Goal: Task Accomplishment & Management: Use online tool/utility

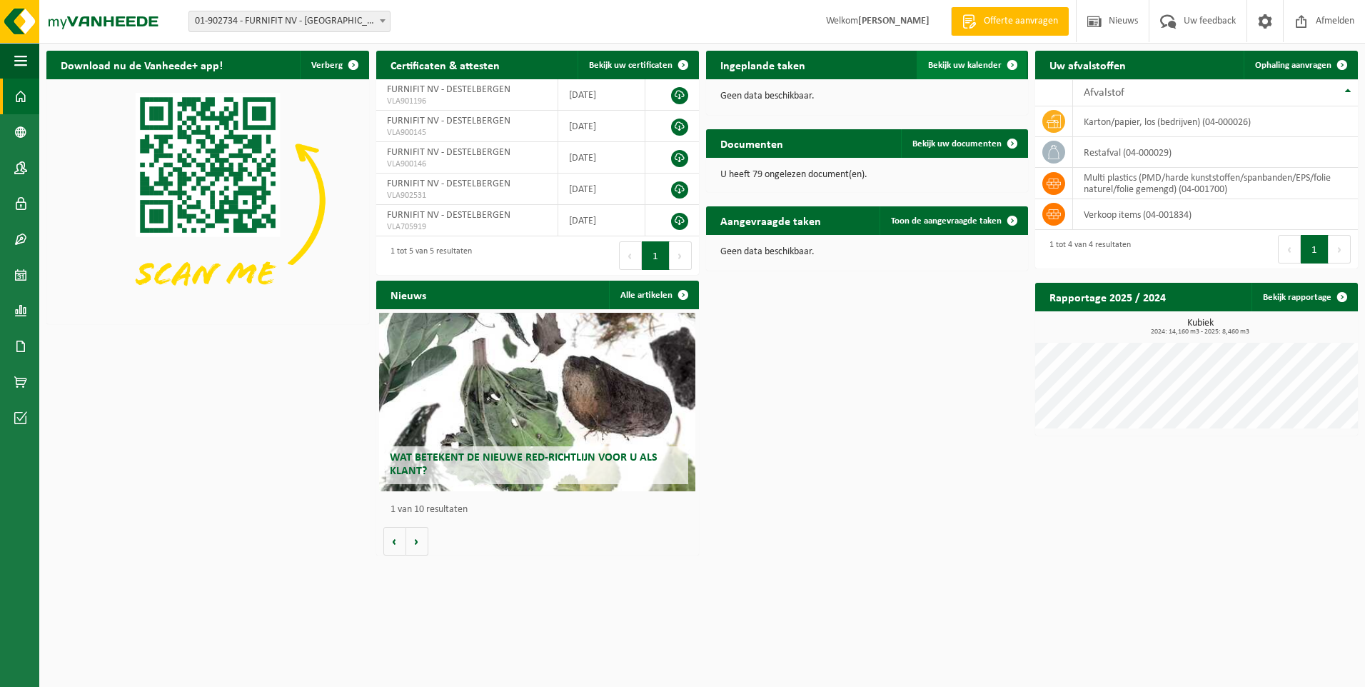
click at [956, 66] on span "Bekijk uw kalender" at bounding box center [965, 65] width 74 height 9
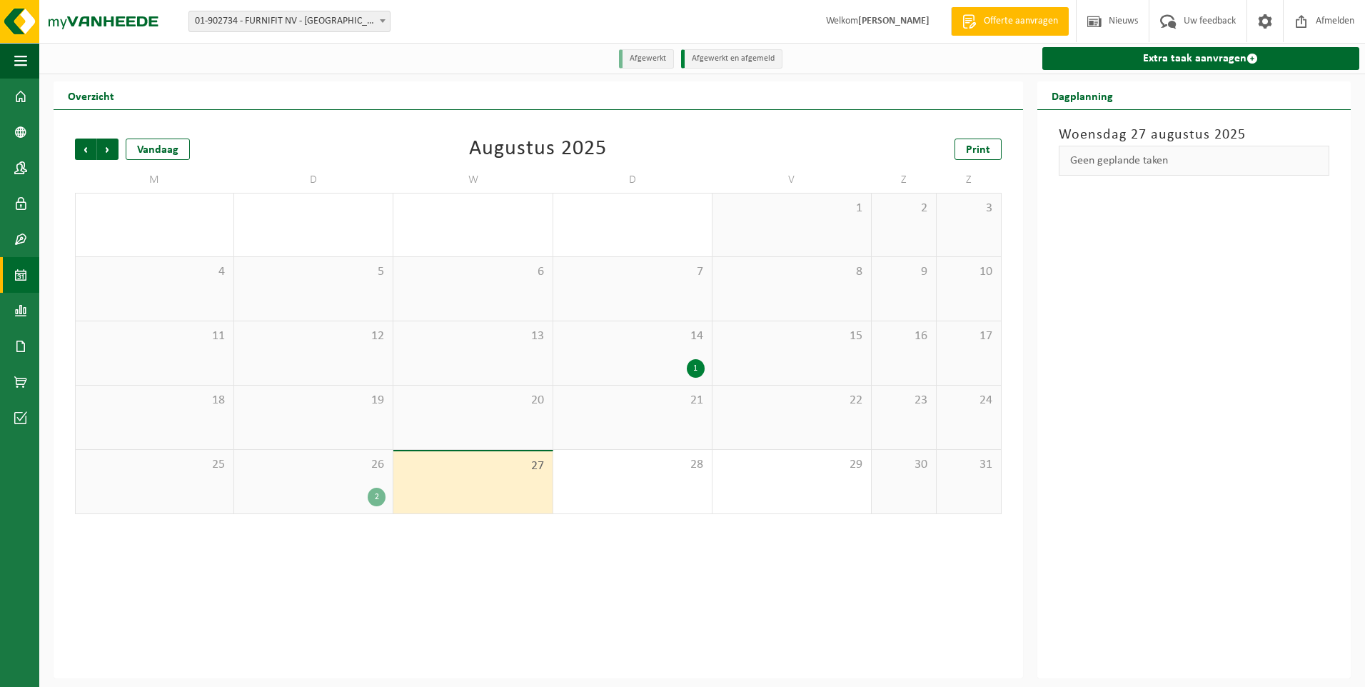
click at [377, 491] on div "2" at bounding box center [377, 497] width 18 height 19
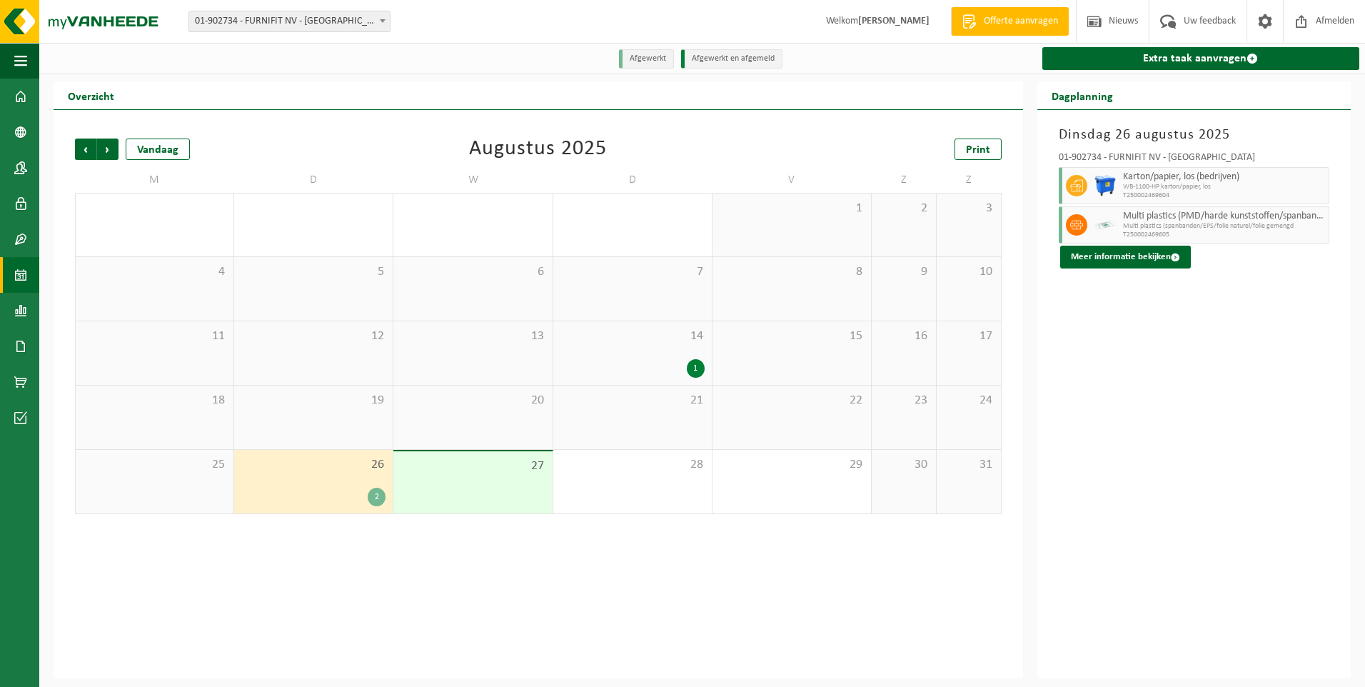
click at [455, 491] on div "27" at bounding box center [473, 482] width 159 height 62
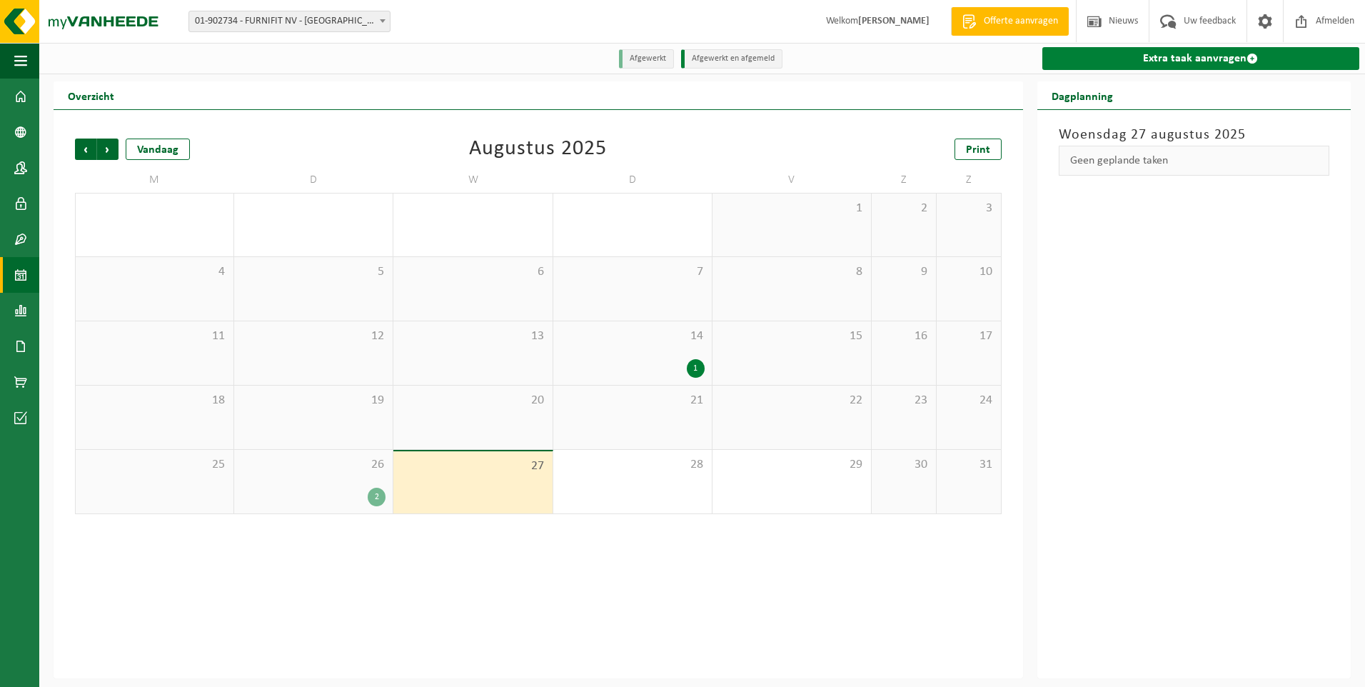
click at [1183, 63] on link "Extra taak aanvragen" at bounding box center [1201, 58] width 317 height 23
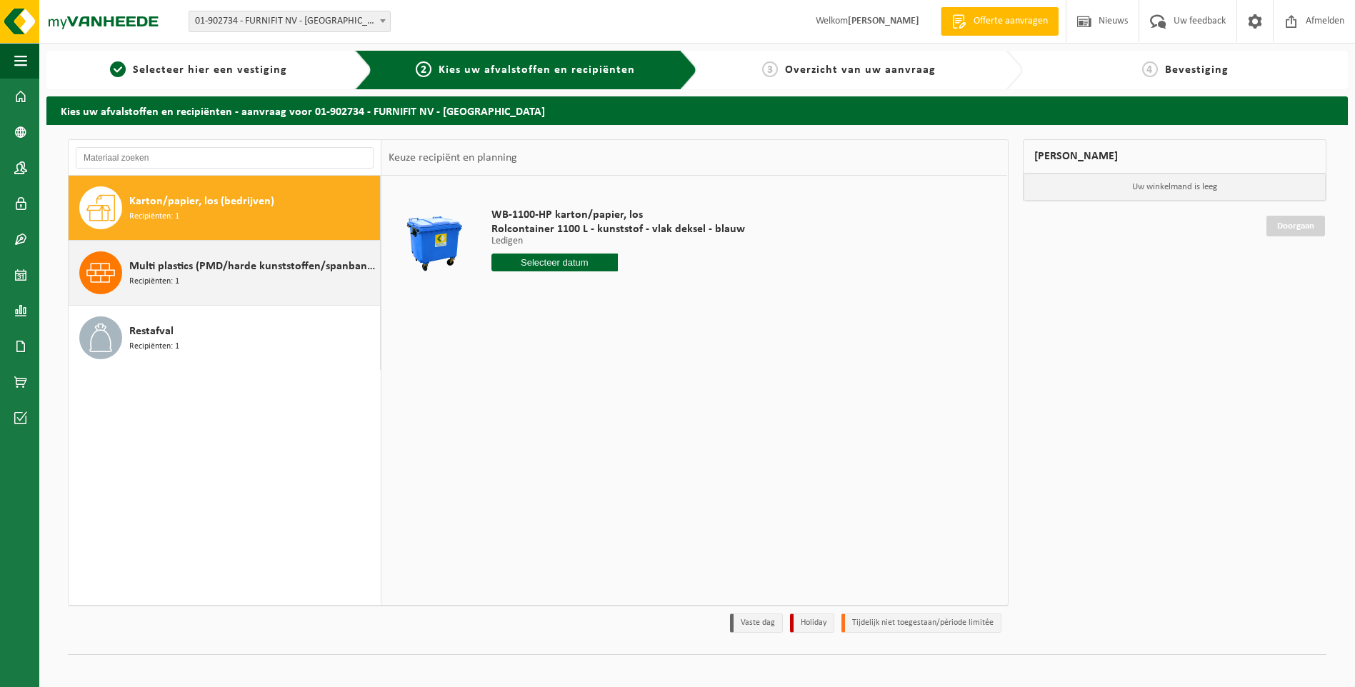
click at [231, 267] on span "Multi plastics (PMD/harde kunststoffen/spanbanden/EPS/folie naturel/folie gemen…" at bounding box center [252, 266] width 247 height 17
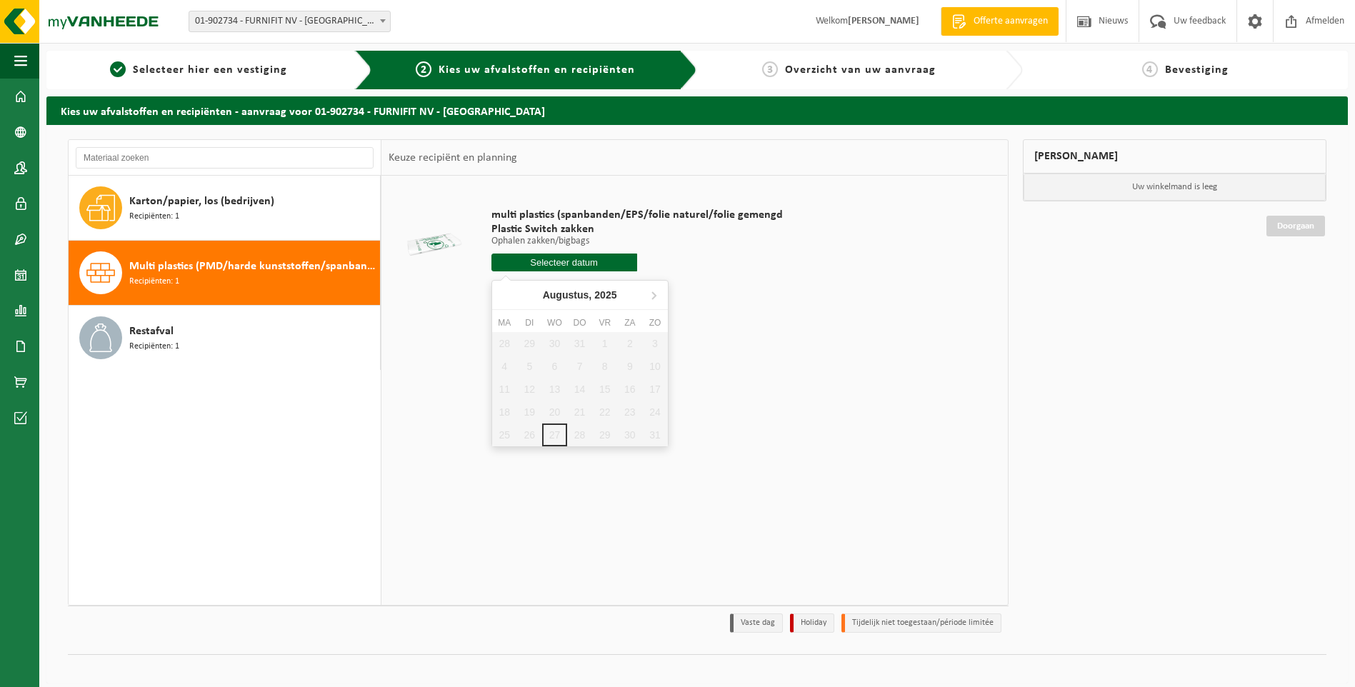
click at [597, 266] on input "text" at bounding box center [564, 263] width 146 height 18
click at [656, 296] on icon at bounding box center [653, 295] width 23 height 23
click at [525, 344] on div "2" at bounding box center [529, 343] width 25 height 23
type input "Van 2025-09-02"
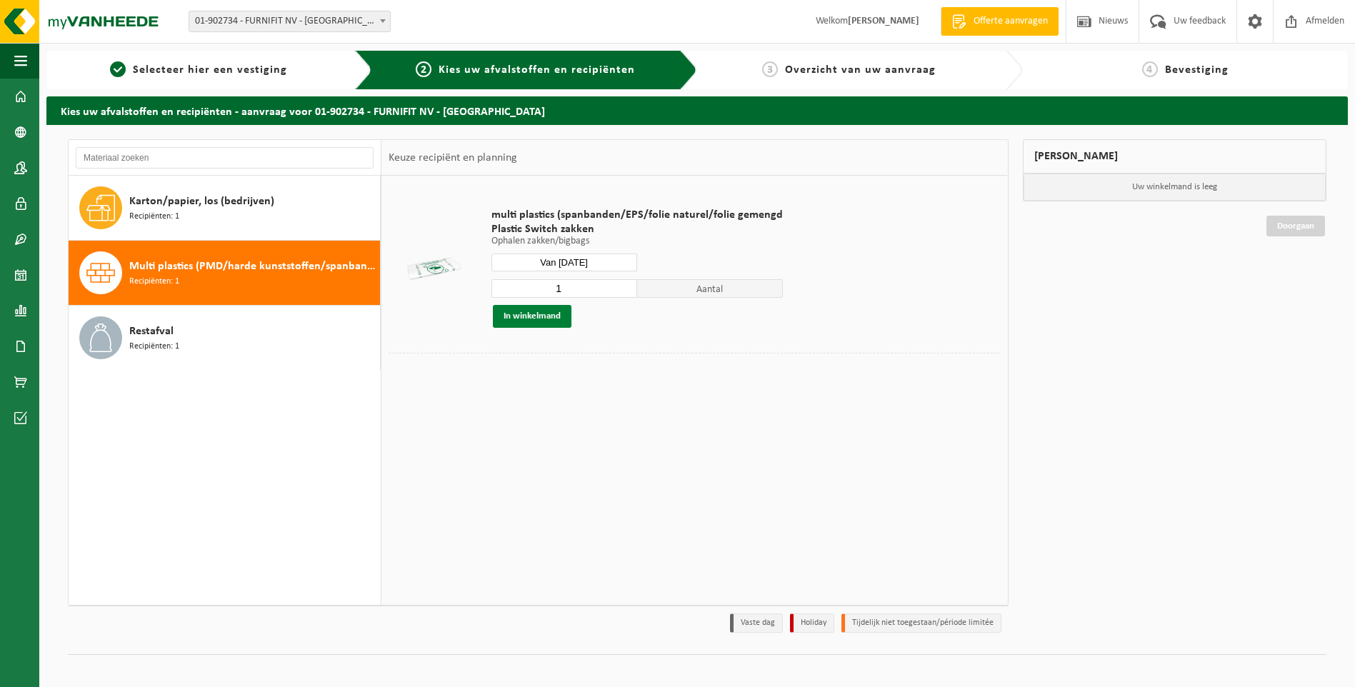
click at [533, 315] on button "In winkelmand" at bounding box center [532, 316] width 79 height 23
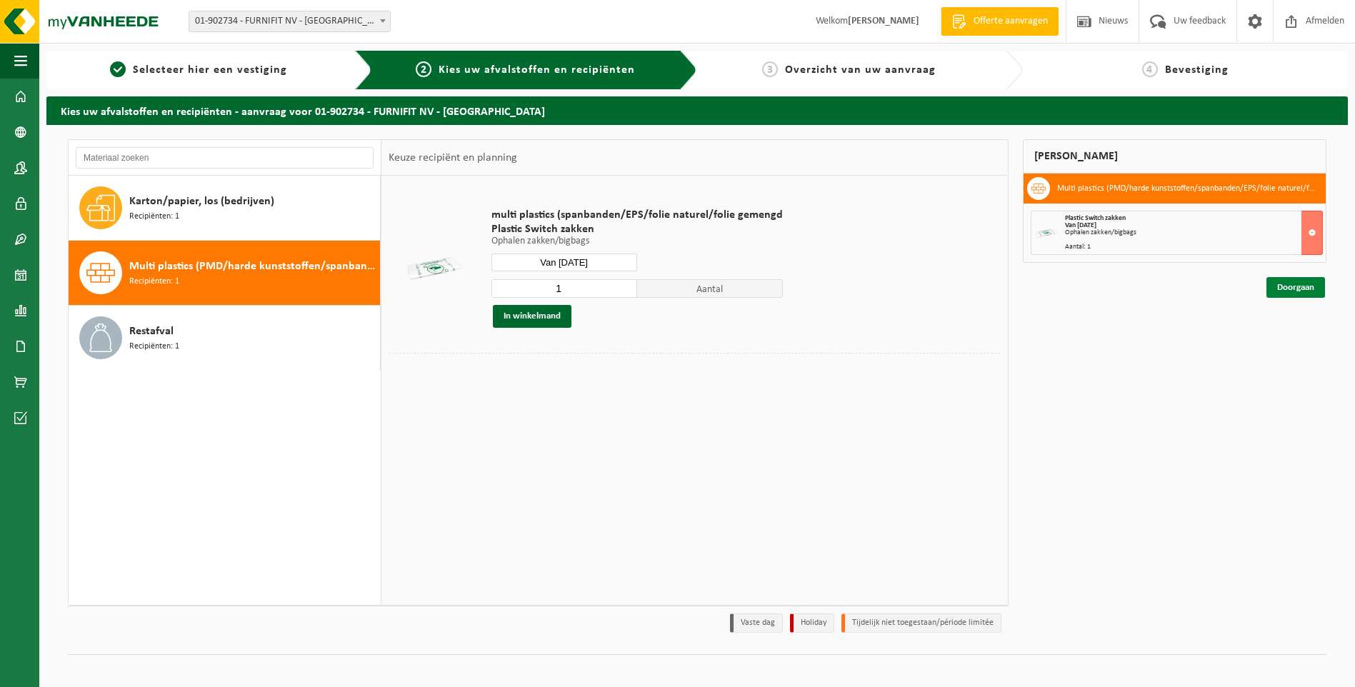
click at [1291, 288] on link "Doorgaan" at bounding box center [1295, 287] width 59 height 21
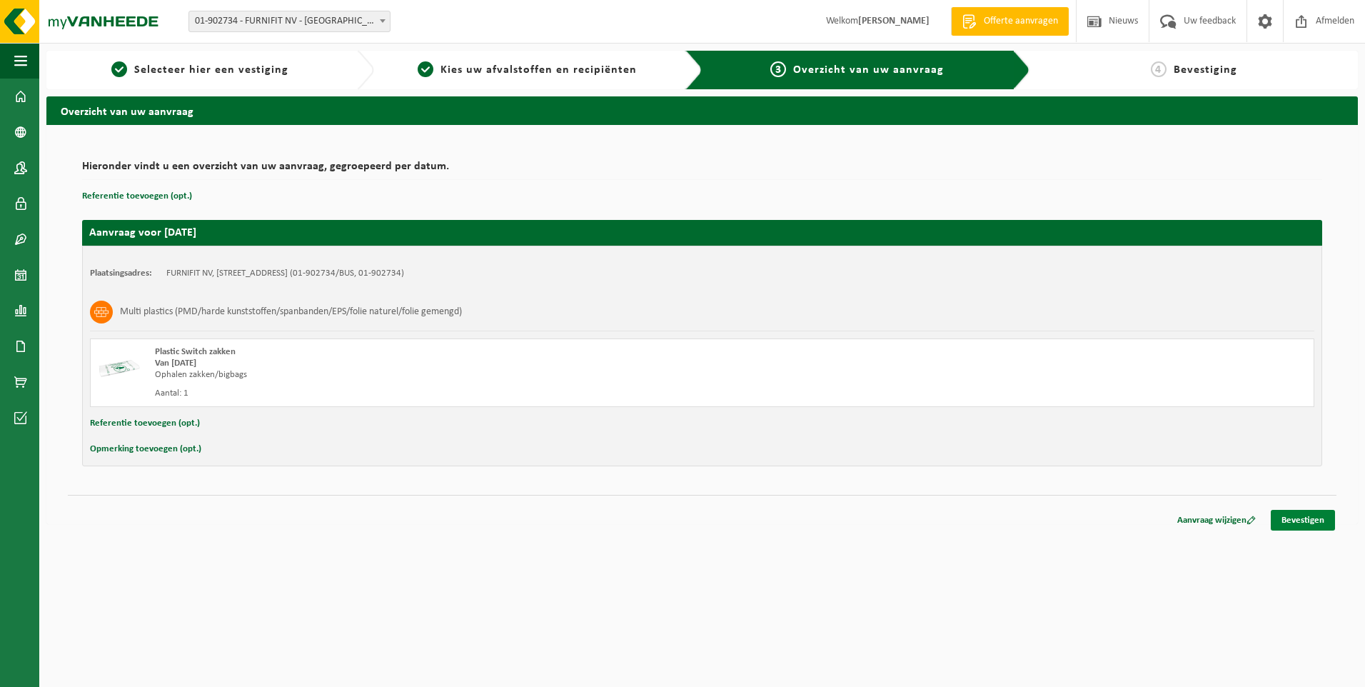
click at [1301, 518] on link "Bevestigen" at bounding box center [1303, 520] width 64 height 21
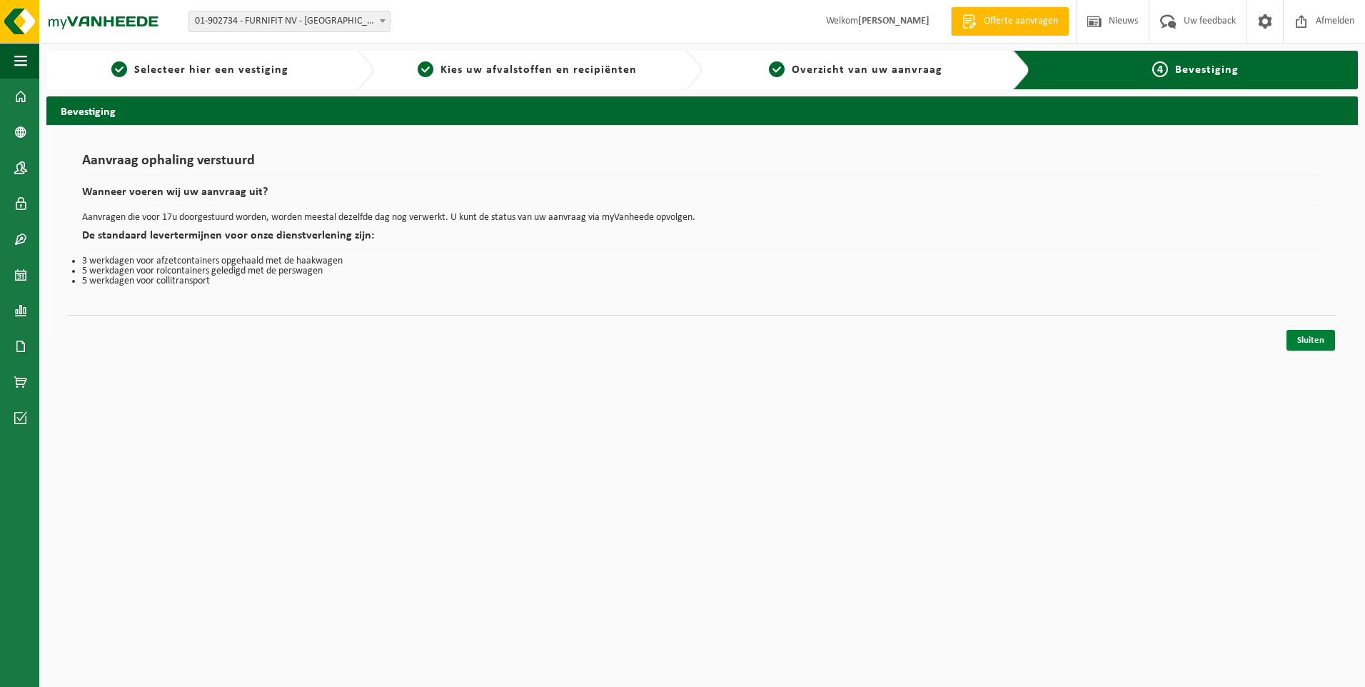
click at [1323, 338] on link "Sluiten" at bounding box center [1311, 340] width 49 height 21
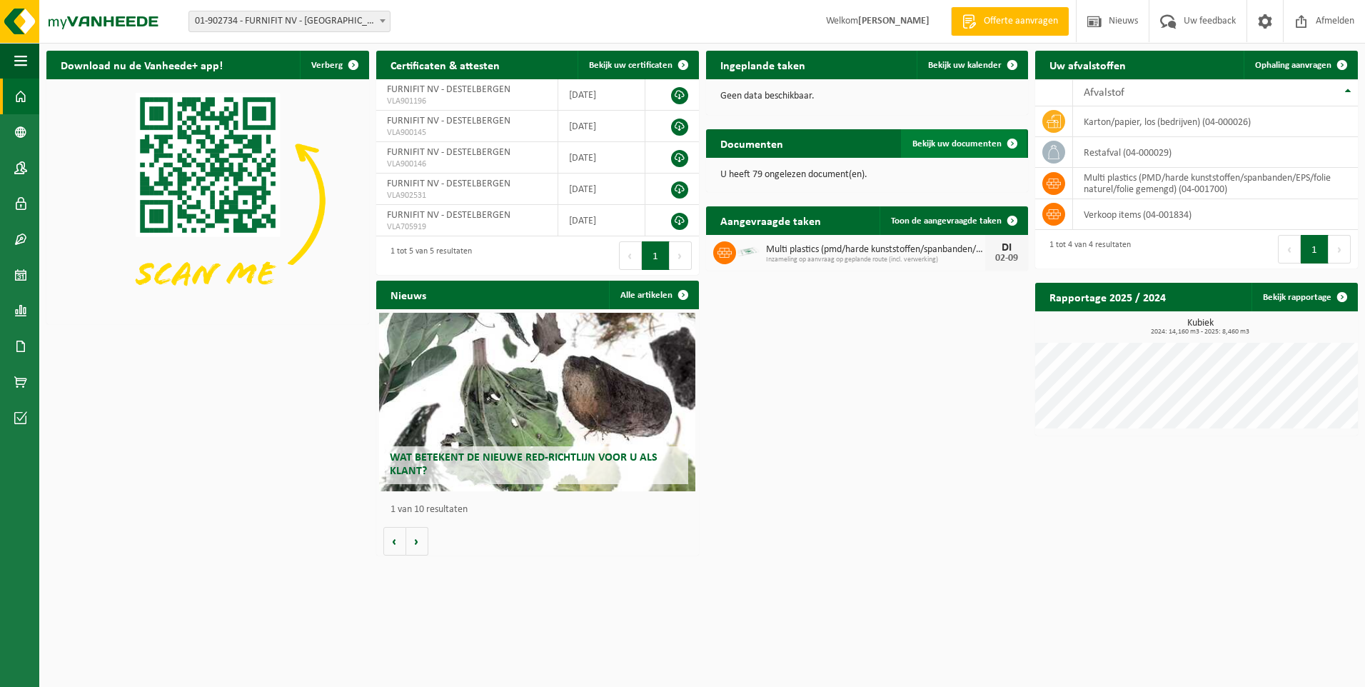
click at [960, 150] on link "Bekijk uw documenten" at bounding box center [964, 143] width 126 height 29
